Goal: Navigation & Orientation: Find specific page/section

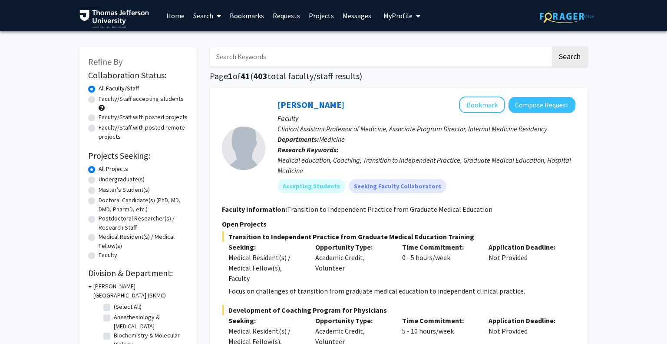
click at [357, 18] on link "Messages" at bounding box center [356, 15] width 37 height 30
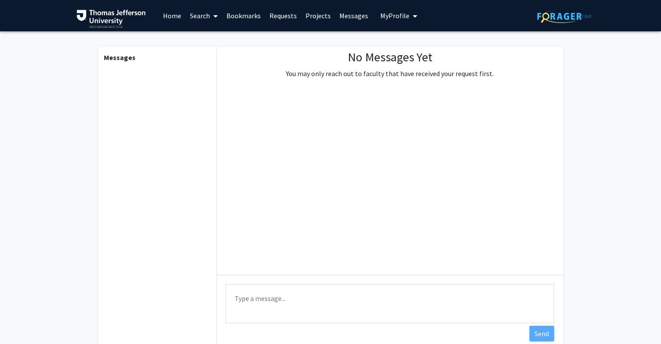
click at [287, 17] on link "Requests" at bounding box center [283, 15] width 36 height 30
